Goal: Transaction & Acquisition: Purchase product/service

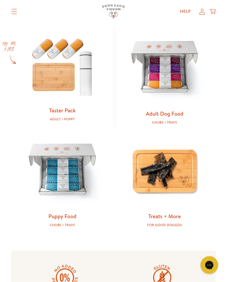
scroll to position [233, 0]
click at [168, 116] on div "Adult Dog Food Chubs / Trays" at bounding box center [164, 117] width 83 height 14
click at [162, 113] on link "Adult Dog Food" at bounding box center [164, 113] width 37 height 8
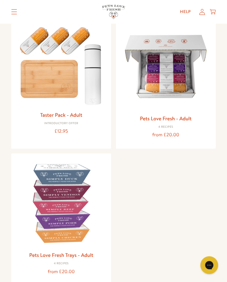
scroll to position [69, 0]
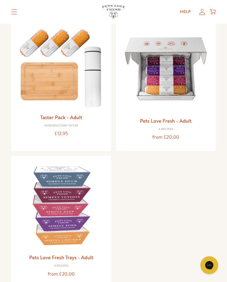
click at [169, 120] on link "Pets Love Fresh - Adult" at bounding box center [166, 120] width 52 height 7
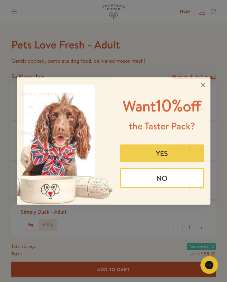
scroll to position [203, 0]
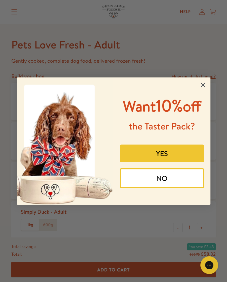
click at [164, 188] on button "NO" at bounding box center [162, 178] width 84 height 20
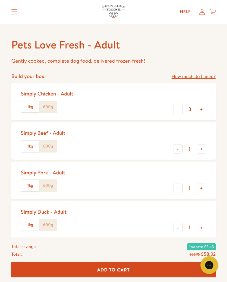
click at [204, 147] on button "+" at bounding box center [201, 148] width 9 height 9
type input "2"
click at [204, 227] on button "+" at bounding box center [201, 227] width 9 height 9
type input "2"
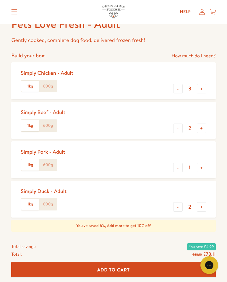
scroll to position [222, 0]
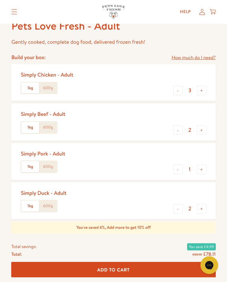
click at [179, 89] on button "-" at bounding box center [177, 90] width 9 height 9
click at [180, 88] on button "-" at bounding box center [177, 90] width 9 height 9
type input "1"
click at [177, 170] on button "-" at bounding box center [177, 168] width 9 height 9
type input "0"
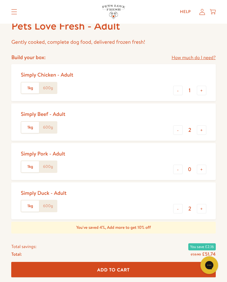
click at [180, 207] on button "-" at bounding box center [177, 208] width 9 height 9
type input "1"
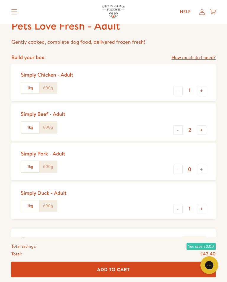
click at [180, 87] on button "-" at bounding box center [177, 90] width 9 height 9
type input "0"
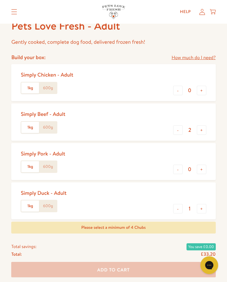
click at [180, 205] on button "-" at bounding box center [177, 208] width 9 height 9
click at [204, 204] on button "+" at bounding box center [201, 208] width 9 height 9
type input "2"
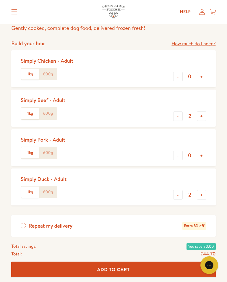
scroll to position [239, 0]
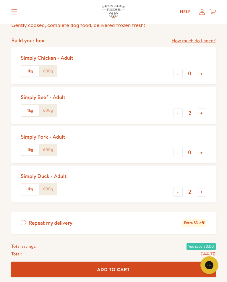
click at [205, 70] on button "+" at bounding box center [201, 73] width 9 height 9
type input "1"
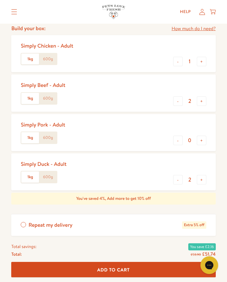
scroll to position [250, 0]
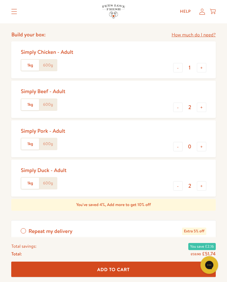
click at [202, 105] on button "+" at bounding box center [201, 107] width 9 height 9
type input "3"
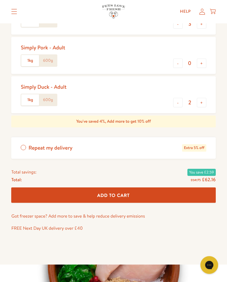
scroll to position [328, 0]
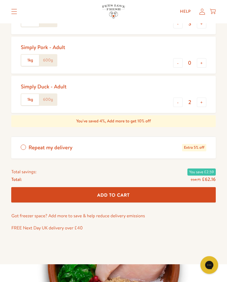
click at [203, 99] on button "+" at bounding box center [201, 102] width 9 height 9
type input "3"
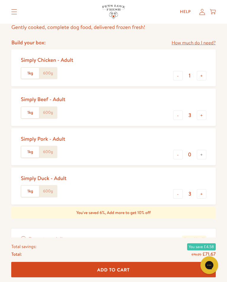
scroll to position [234, 0]
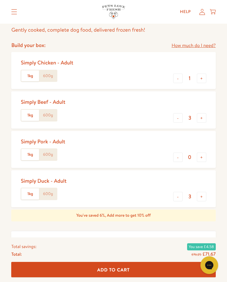
click at [205, 75] on button "+" at bounding box center [201, 78] width 9 height 9
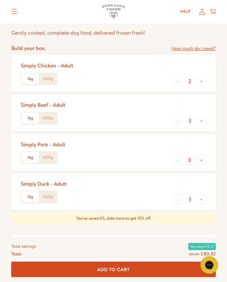
scroll to position [233, 0]
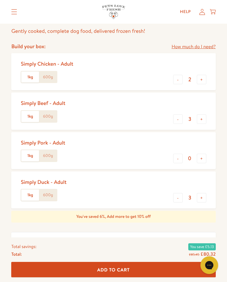
click at [181, 78] on button "-" at bounding box center [177, 79] width 9 height 9
type input "1"
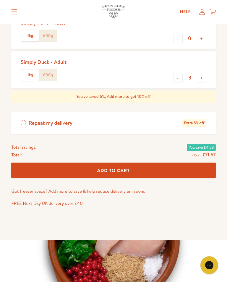
scroll to position [360, 0]
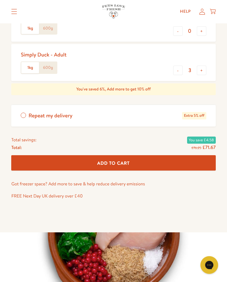
click at [121, 160] on span "Add To Cart" at bounding box center [113, 163] width 32 height 6
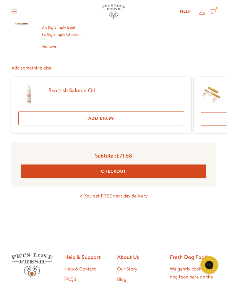
scroll to position [68, 0]
click at [120, 167] on button "Checkout" at bounding box center [113, 170] width 185 height 13
